Goal: Navigation & Orientation: Understand site structure

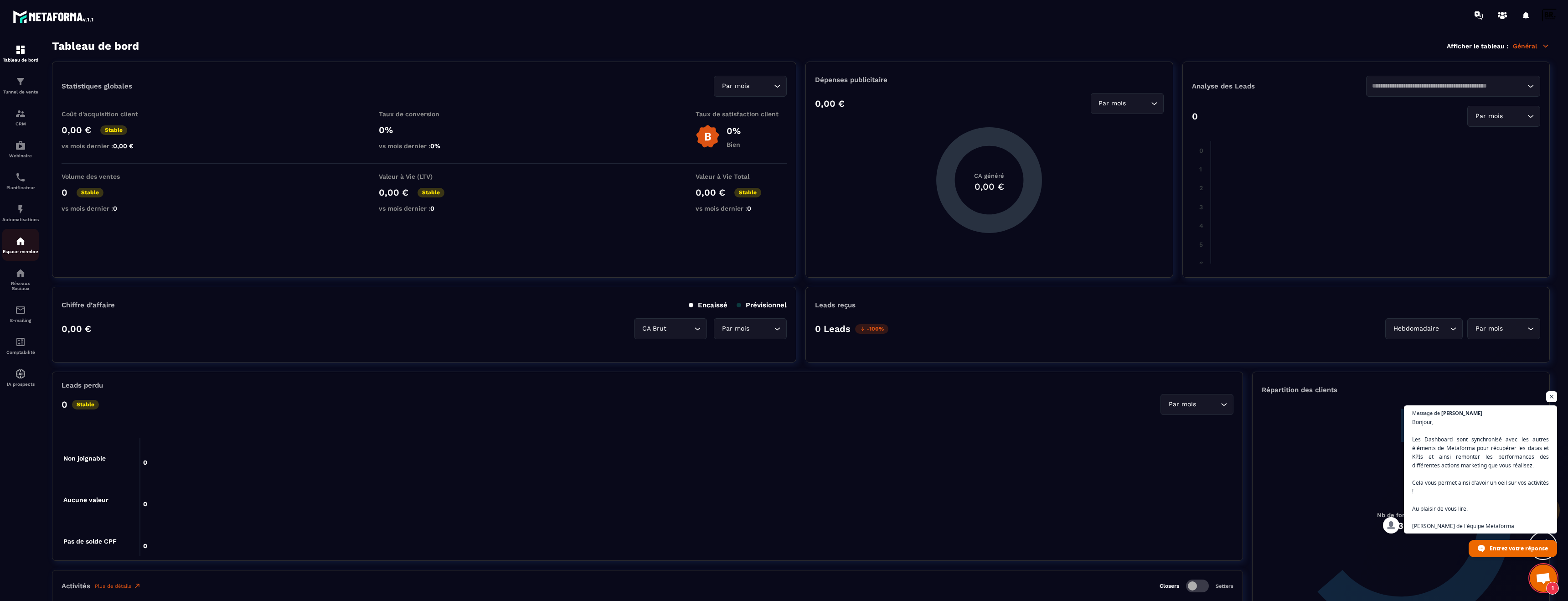
scroll to position [92, 0]
click at [28, 282] on p "Réseaux Sociaux" at bounding box center [20, 286] width 36 height 10
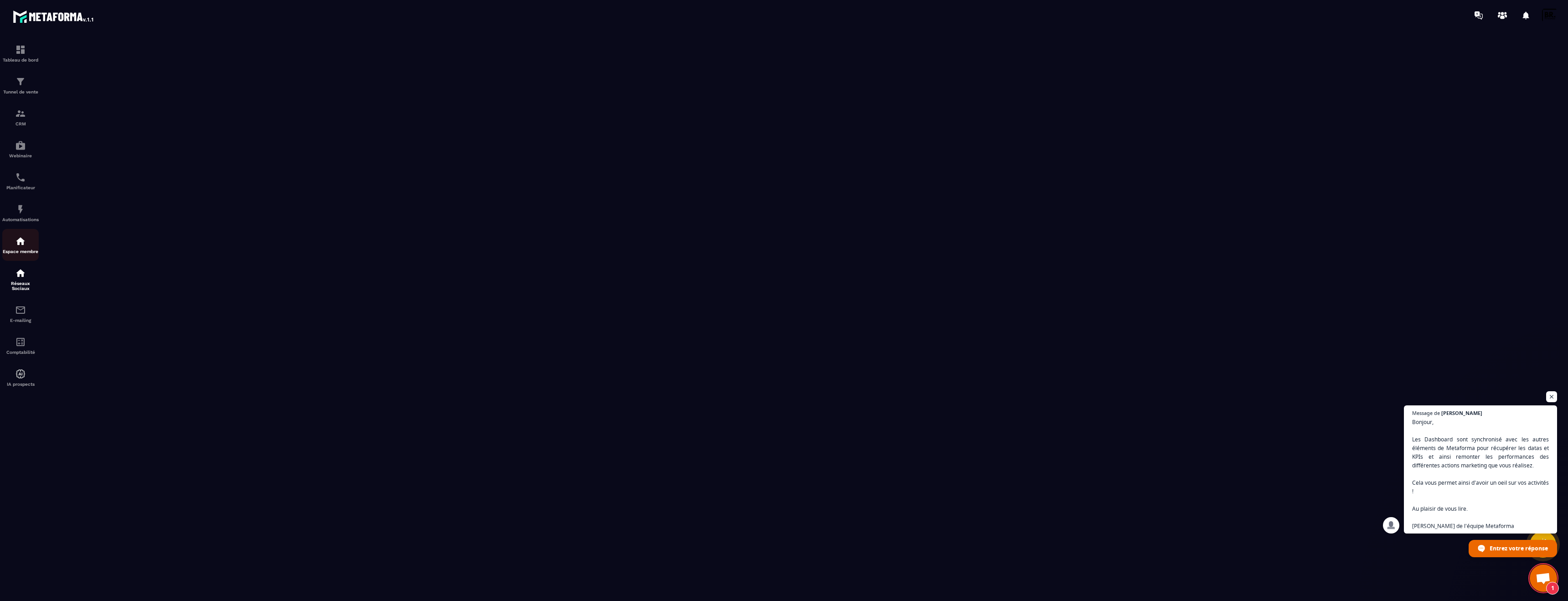
click at [26, 242] on img at bounding box center [21, 241] width 11 height 11
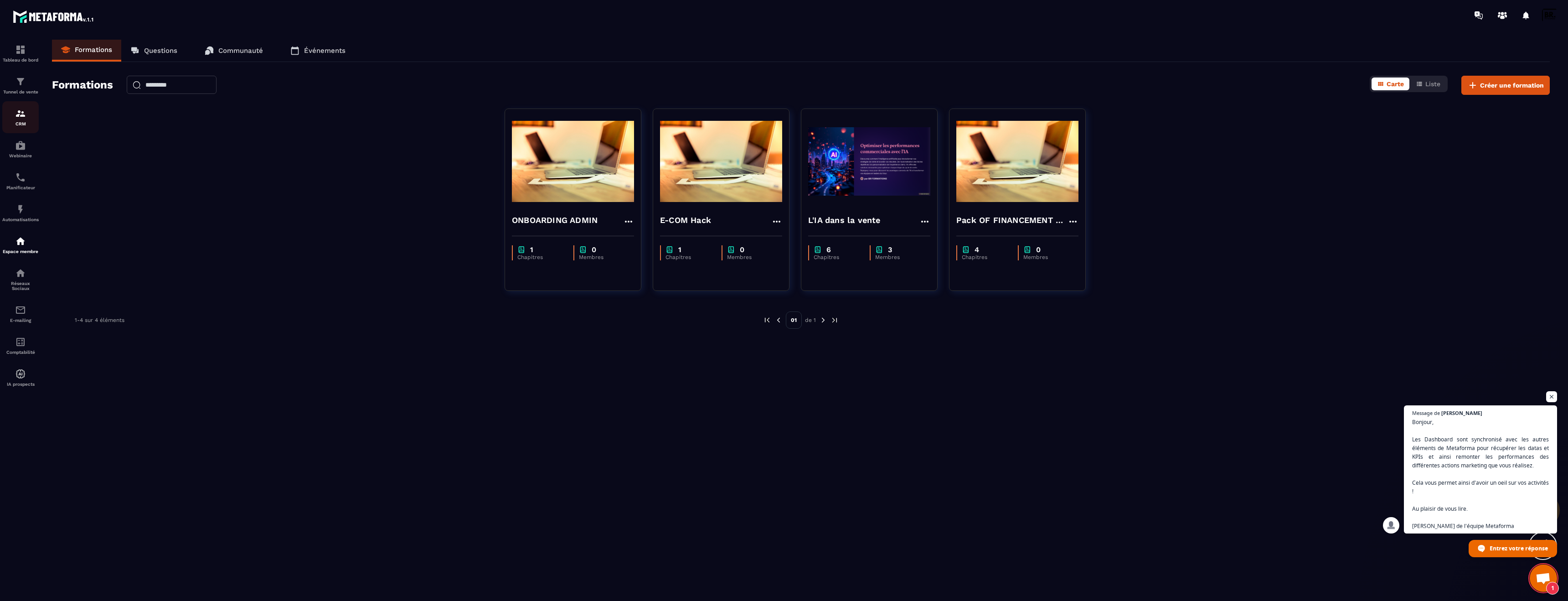
click at [19, 119] on img at bounding box center [21, 114] width 11 height 11
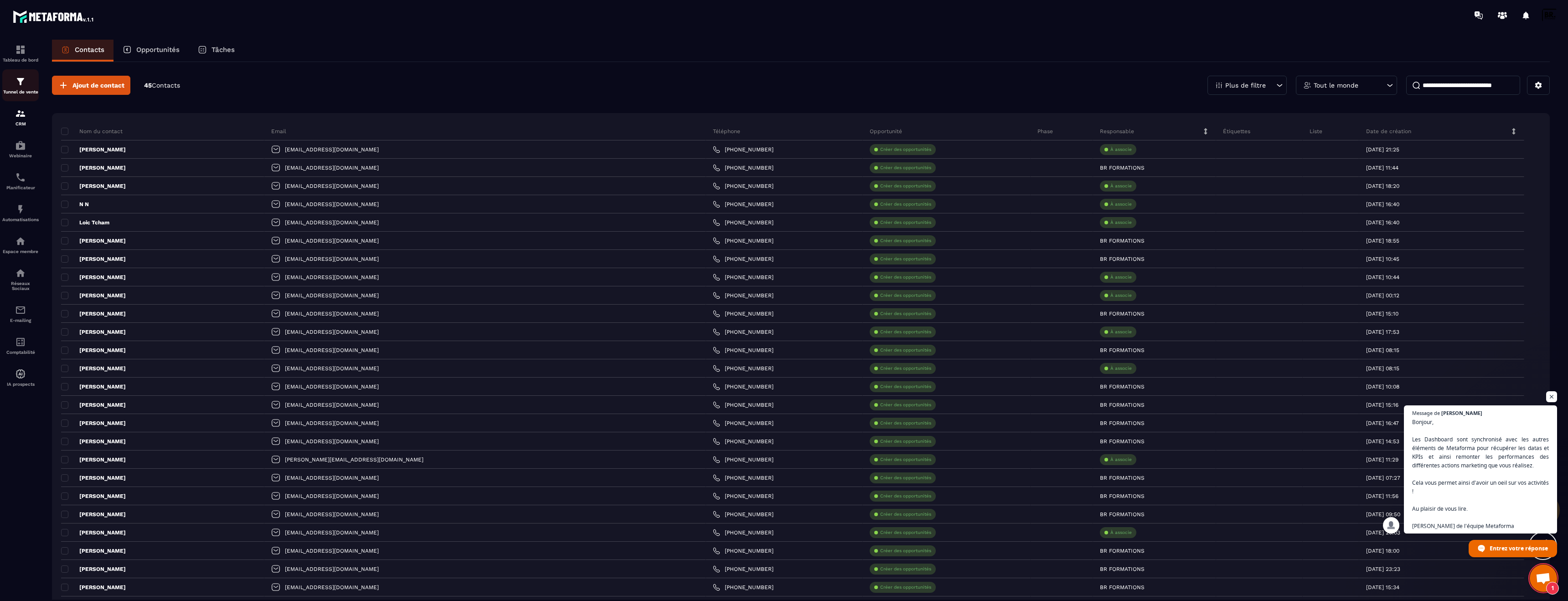
click at [20, 91] on p "Tunnel de vente" at bounding box center [20, 91] width 36 height 5
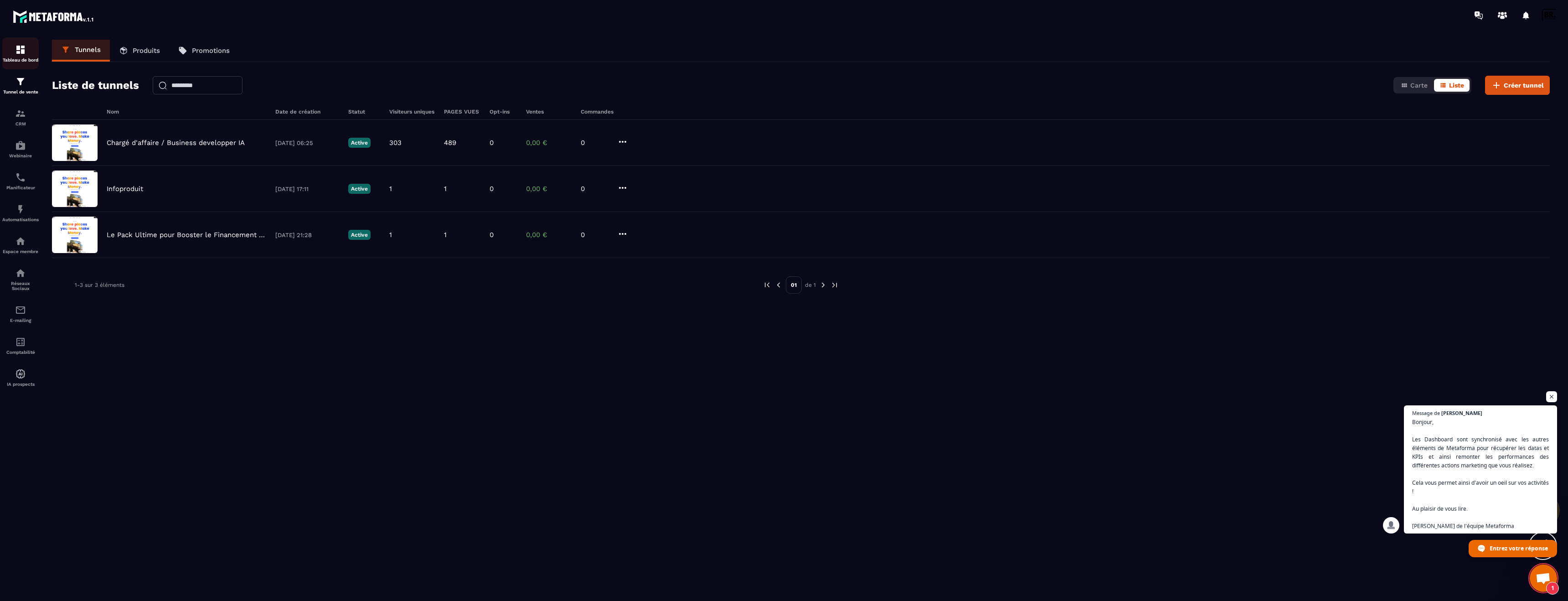
click at [26, 58] on p "Tableau de bord" at bounding box center [20, 60] width 36 height 5
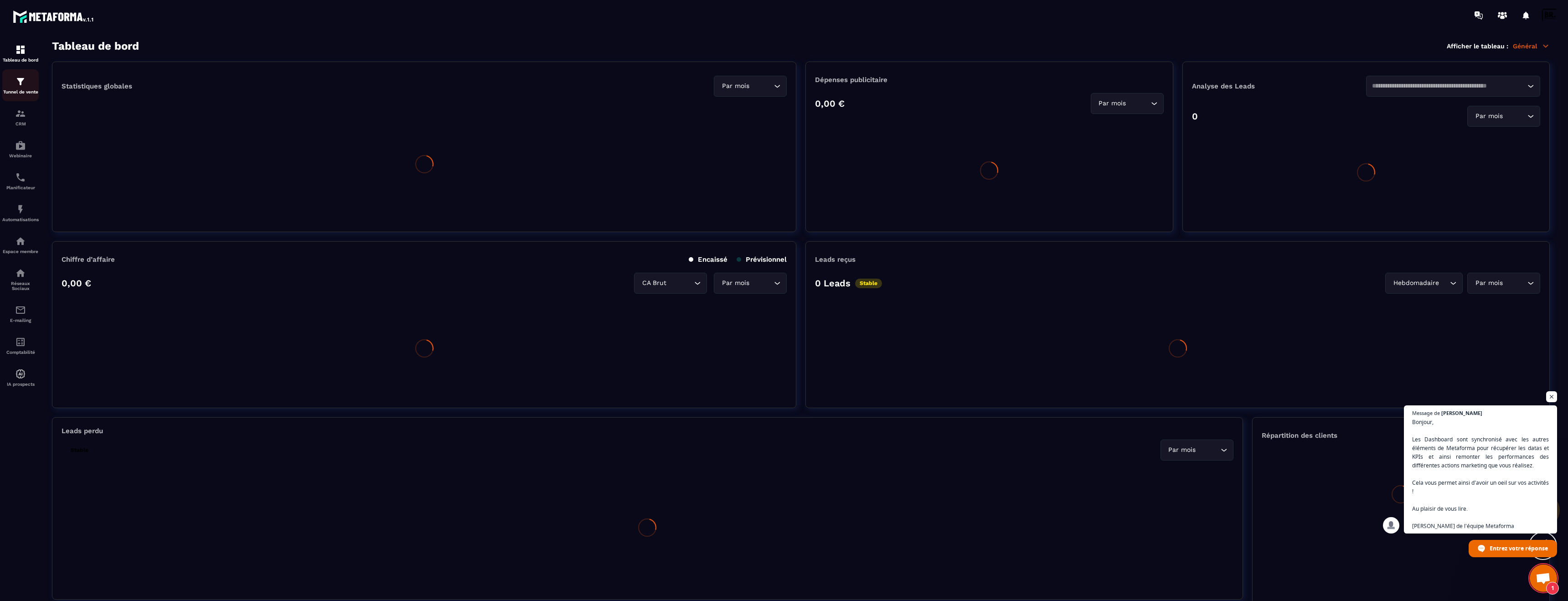
click at [38, 97] on link "Tunnel de vente" at bounding box center [20, 85] width 36 height 32
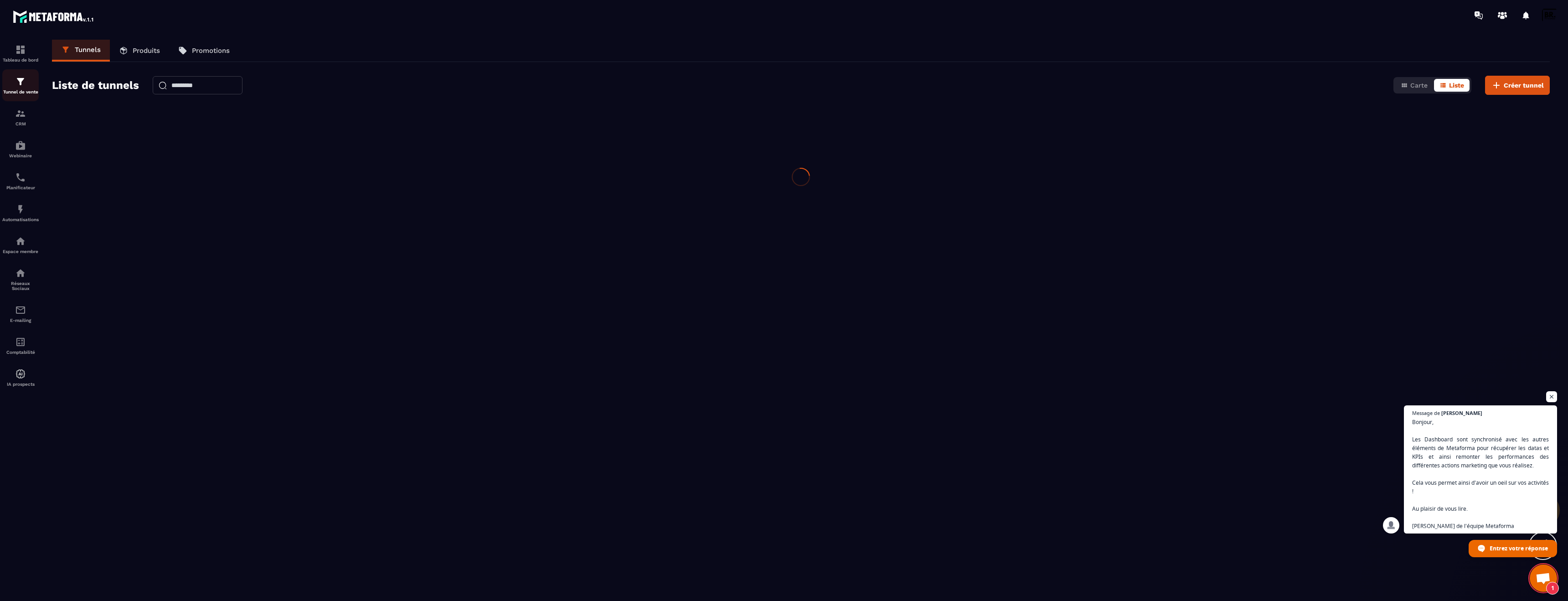
click at [23, 88] on div "Tunnel de vente" at bounding box center [20, 85] width 36 height 18
